Goal: Task Accomplishment & Management: Manage account settings

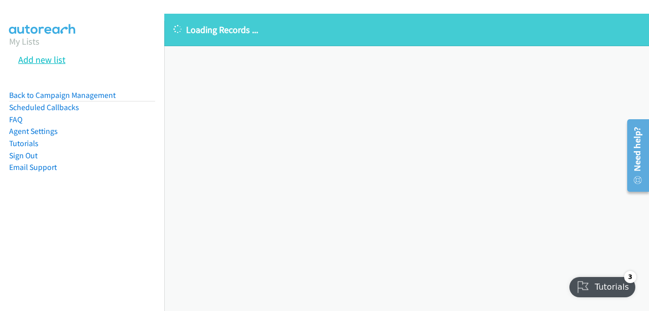
click at [28, 56] on link "Add new list" at bounding box center [41, 60] width 47 height 12
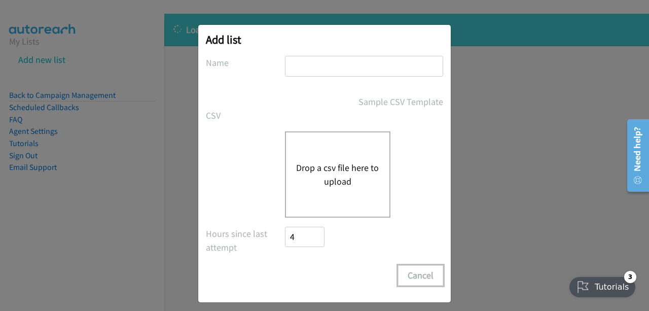
click at [426, 277] on button "Cancel" at bounding box center [420, 275] width 45 height 20
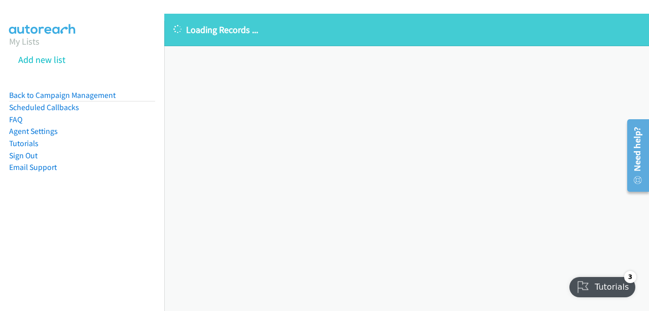
click at [6, 54] on aside "My Lists Add new list Back to Campaign Management Scheduled Callbacks FAQ Agent…" at bounding box center [82, 120] width 164 height 198
click at [4, 61] on aside "My Lists Add new list Back to Campaign Management Scheduled Callbacks FAQ Agent…" at bounding box center [82, 120] width 164 height 198
click at [27, 43] on link "My Lists" at bounding box center [24, 42] width 30 height 12
